Goal: Task Accomplishment & Management: Use online tool/utility

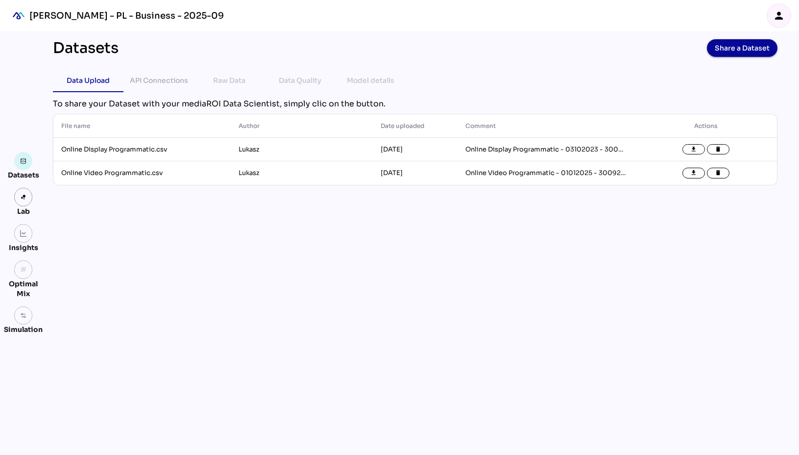
click at [140, 16] on div "[PERSON_NAME] - PL - Business - 2025-09" at bounding box center [126, 16] width 195 height 12
click at [31, 20] on div "[PERSON_NAME] - PL - Business - 2025-09" at bounding box center [126, 16] width 195 height 12
click at [95, 21] on div "[PERSON_NAME] - PL - Business - 2025-09" at bounding box center [126, 16] width 195 height 12
click at [778, 14] on icon "person" at bounding box center [779, 16] width 12 height 12
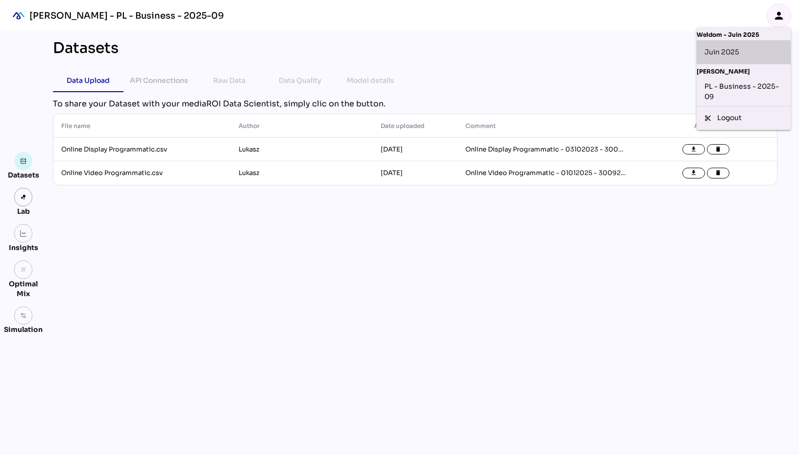
click at [720, 51] on div "Juin 2025" at bounding box center [744, 52] width 78 height 16
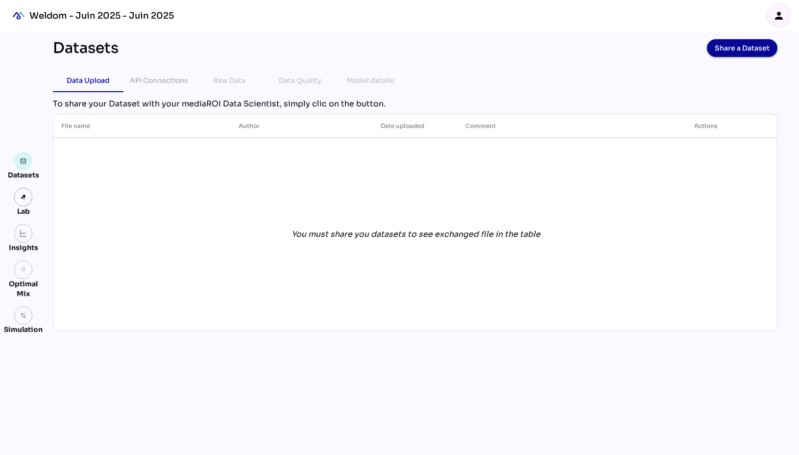
click at [231, 80] on div "Raw Data" at bounding box center [229, 80] width 32 height 12
click at [19, 195] on link at bounding box center [23, 197] width 19 height 19
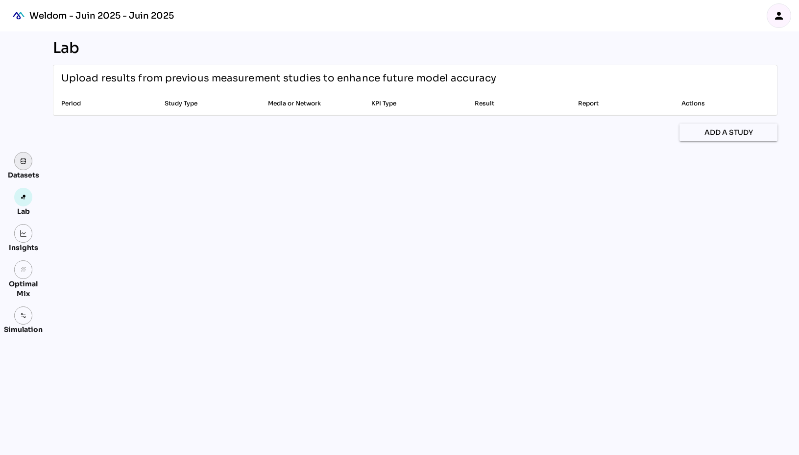
click at [25, 156] on link at bounding box center [23, 161] width 19 height 19
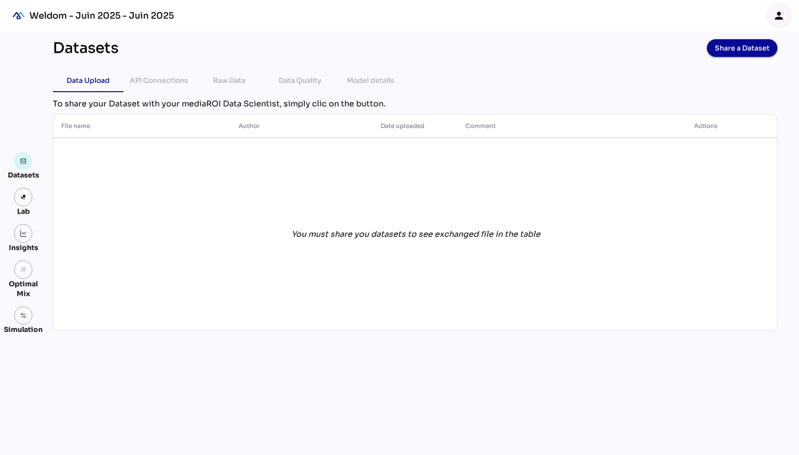
click at [25, 156] on link at bounding box center [23, 161] width 19 height 19
click at [160, 82] on div "API Connections" at bounding box center [159, 80] width 58 height 12
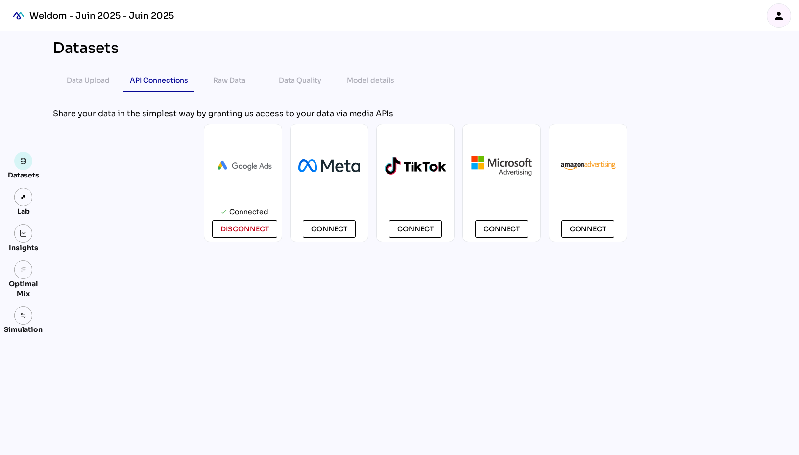
click at [777, 17] on icon "person" at bounding box center [779, 16] width 12 height 12
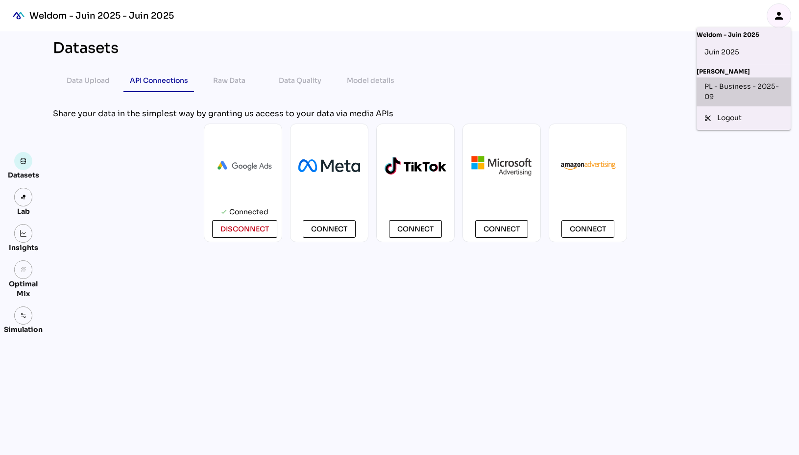
click at [720, 92] on div "PL - Business - 2025-09" at bounding box center [744, 91] width 78 height 21
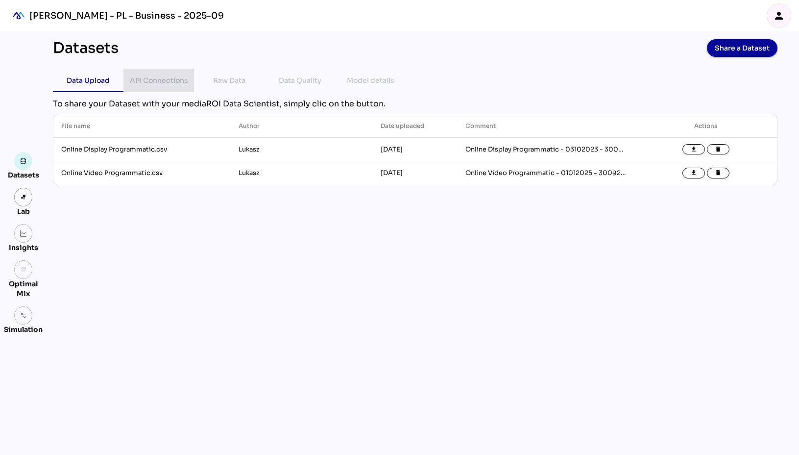
click at [180, 78] on div "API Connections" at bounding box center [159, 80] width 58 height 12
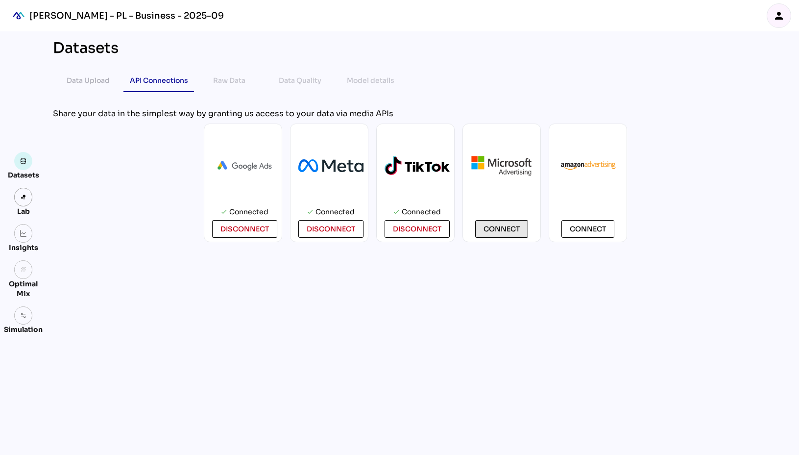
click at [497, 231] on span "Connect" at bounding box center [502, 229] width 36 height 12
